Goal: Information Seeking & Learning: Learn about a topic

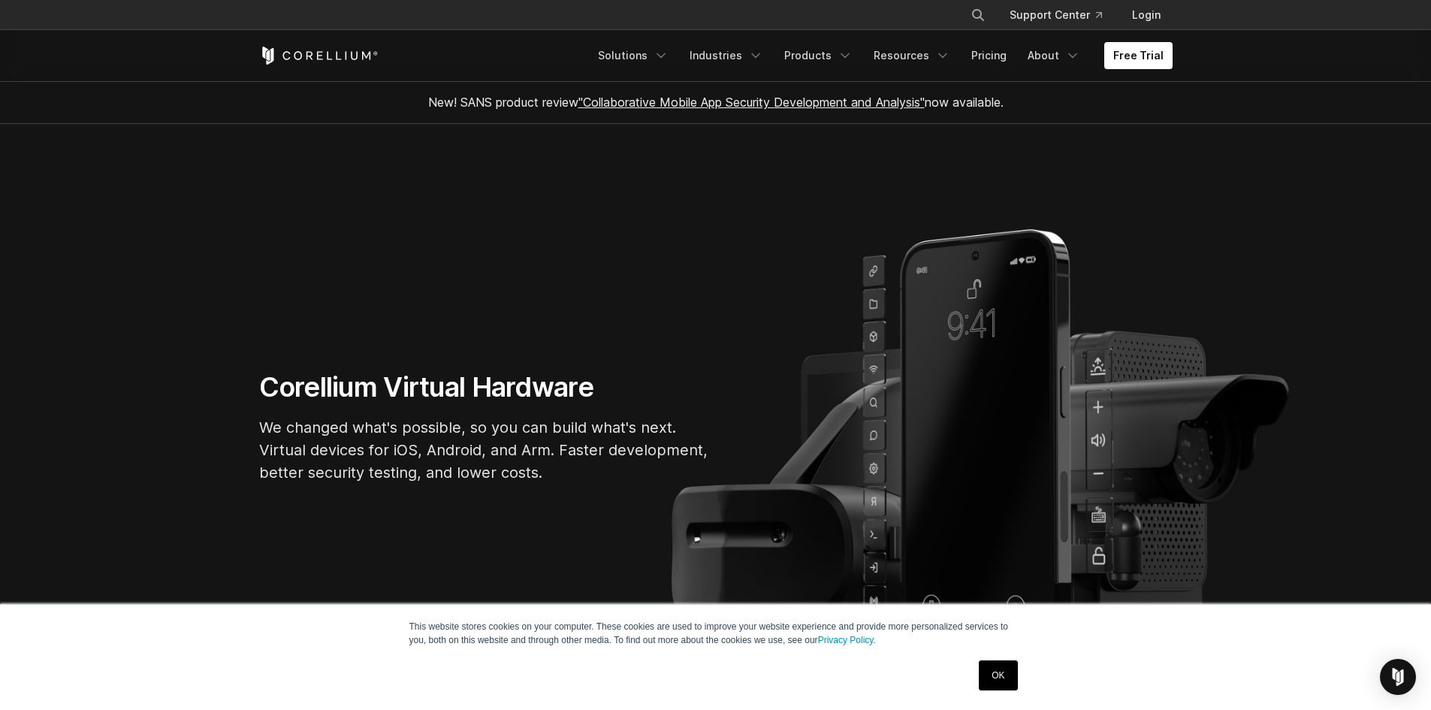
click at [991, 677] on link "OK" at bounding box center [998, 675] width 38 height 30
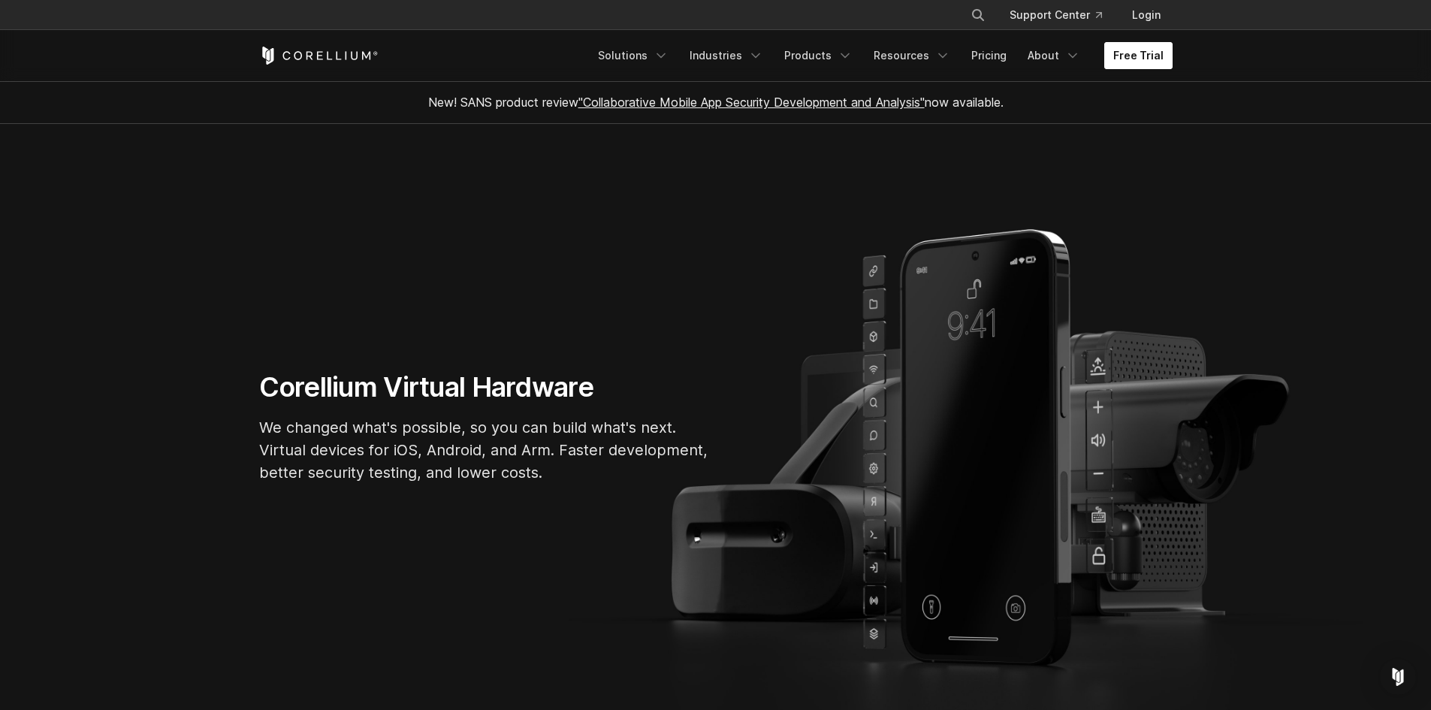
click at [1148, 58] on link "Free Trial" at bounding box center [1138, 55] width 68 height 27
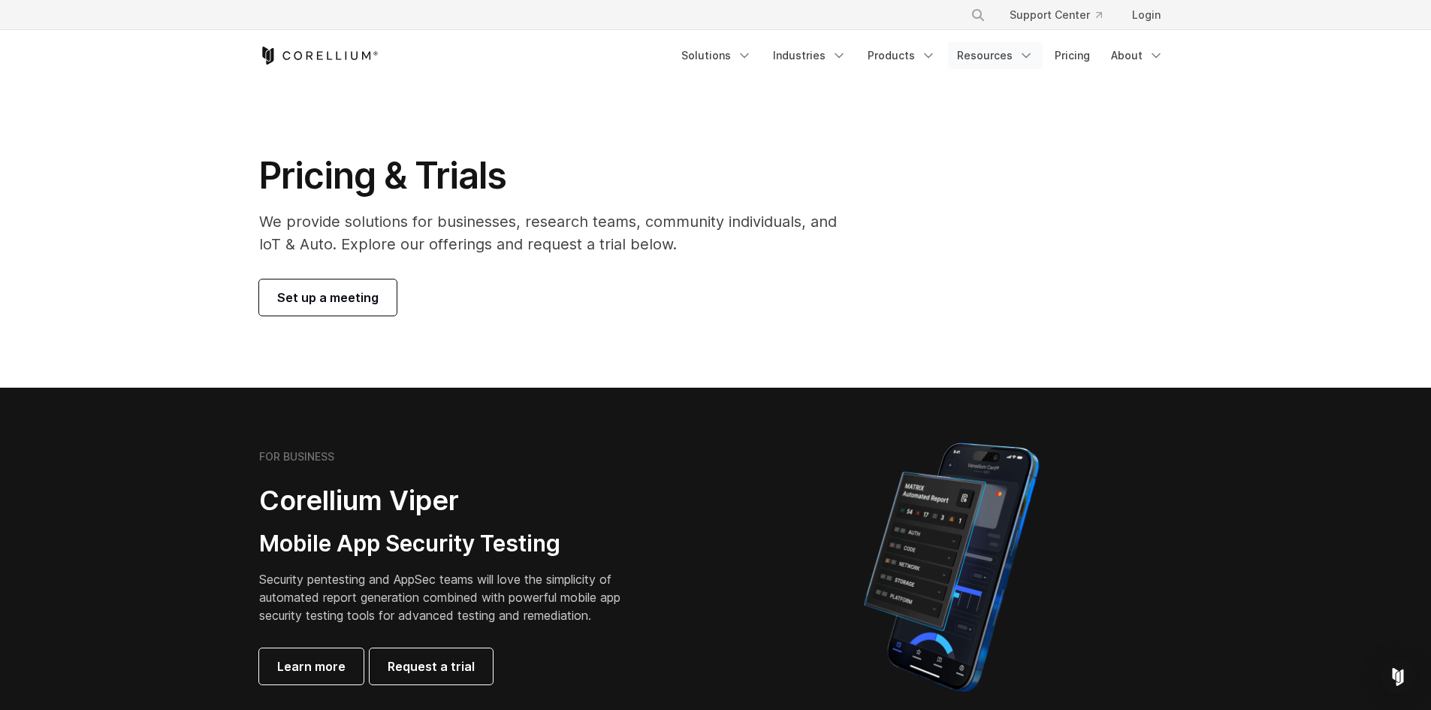
click at [976, 53] on link "Resources" at bounding box center [995, 55] width 95 height 27
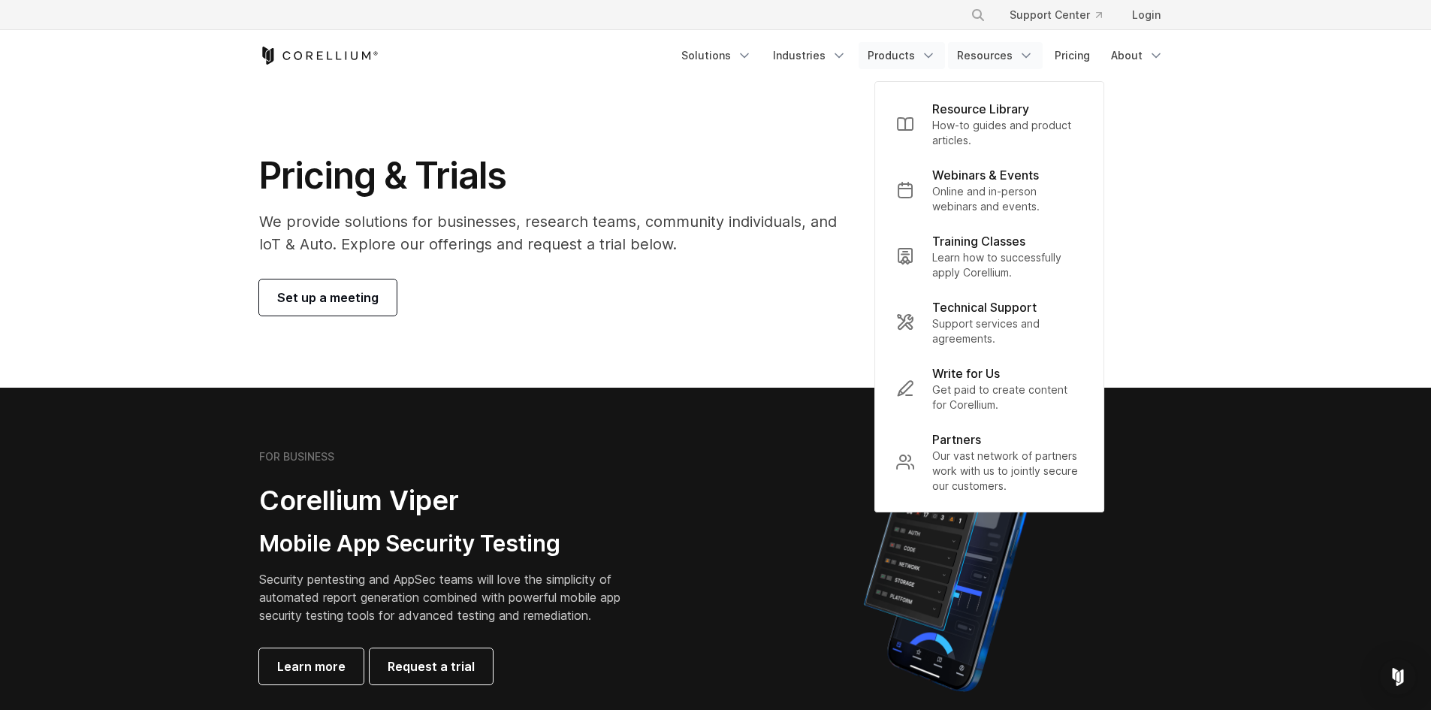
click at [888, 55] on link "Products" at bounding box center [901, 55] width 86 height 27
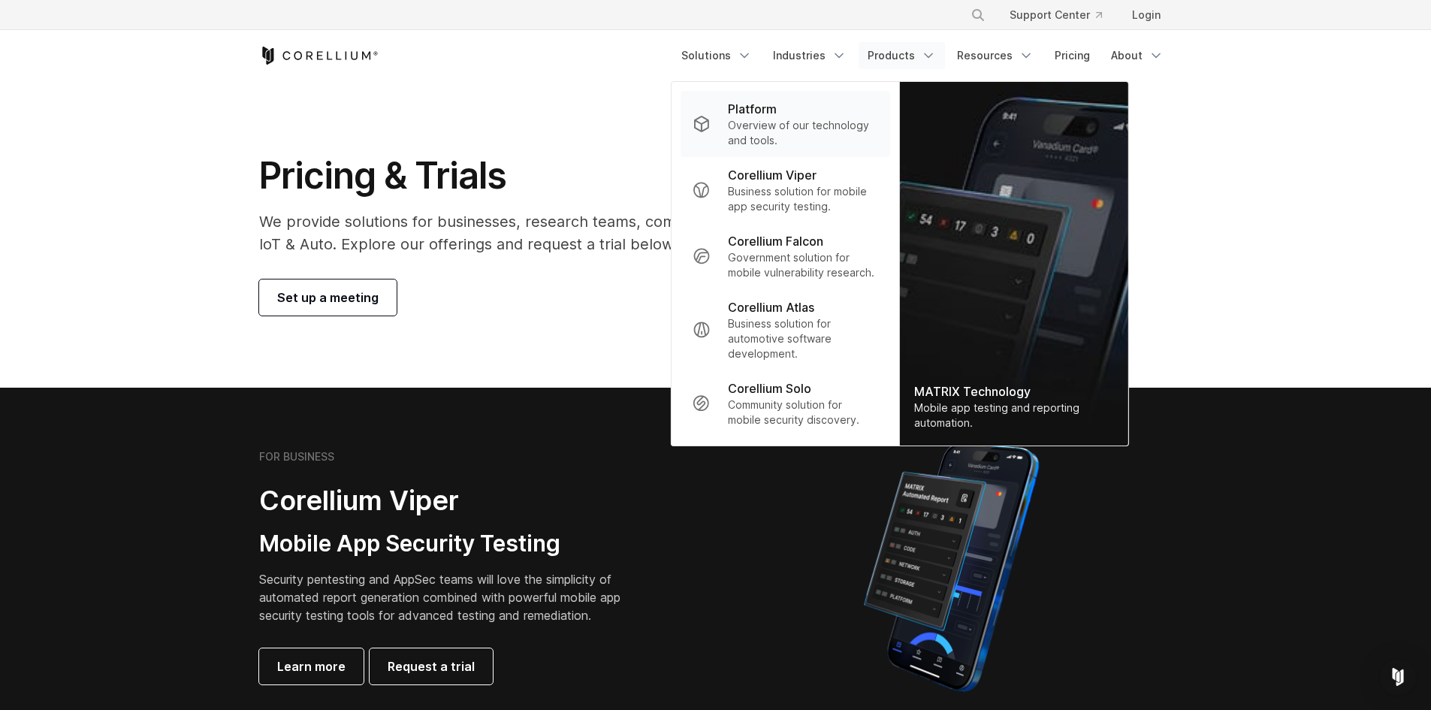
click at [828, 123] on p "Overview of our technology and tools." at bounding box center [802, 133] width 149 height 30
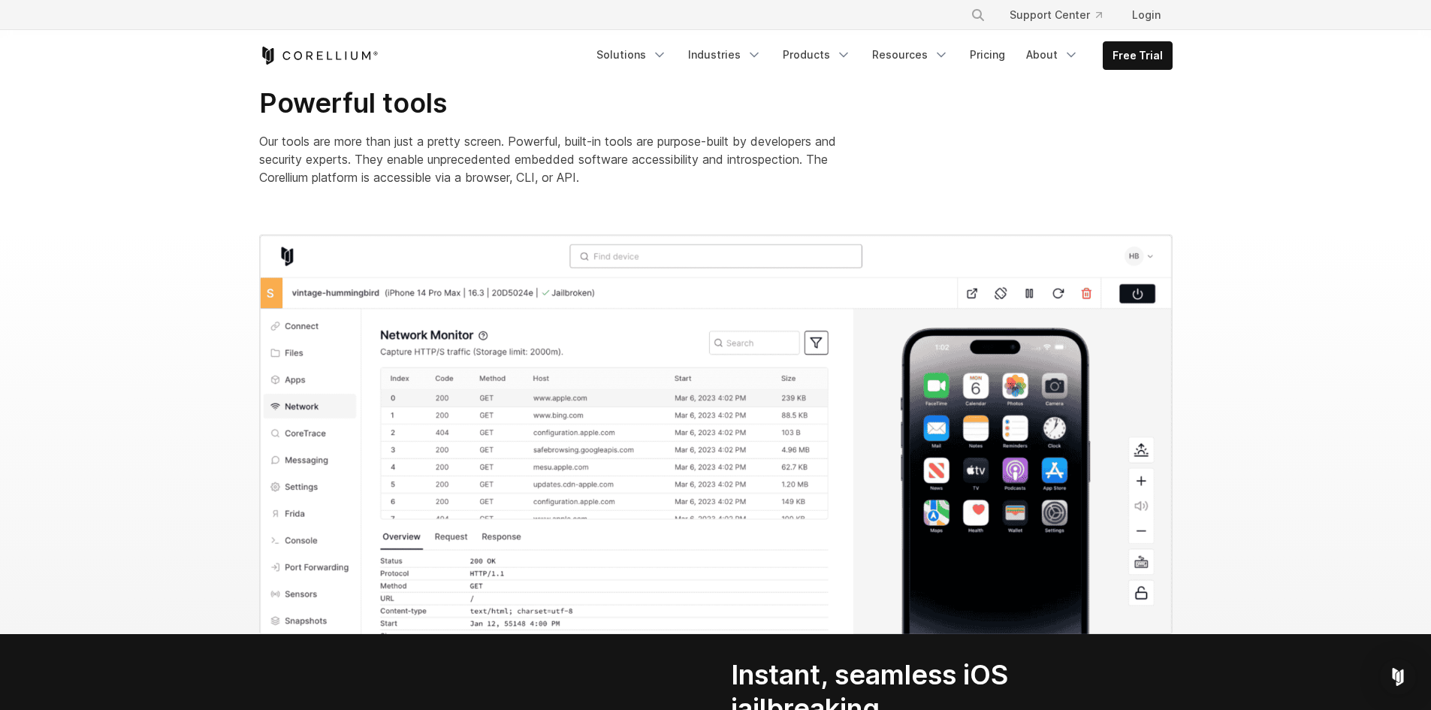
scroll to position [1352, 0]
